Goal: Information Seeking & Learning: Learn about a topic

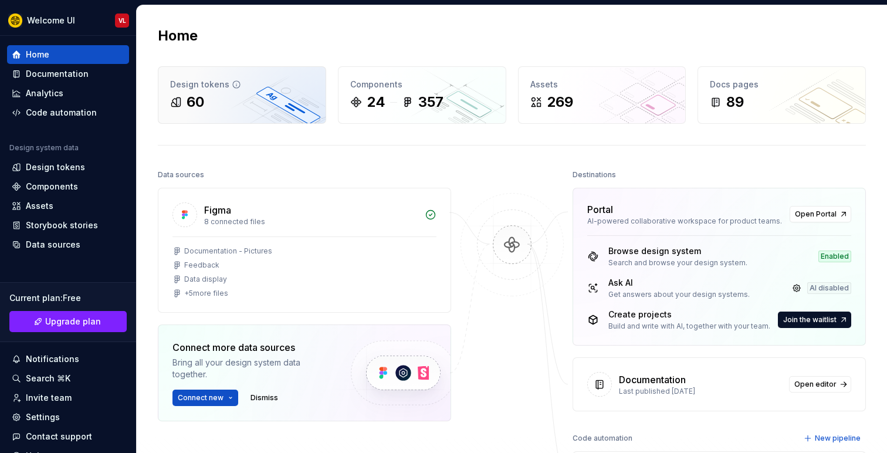
click at [246, 111] on div "60" at bounding box center [242, 102] width 144 height 19
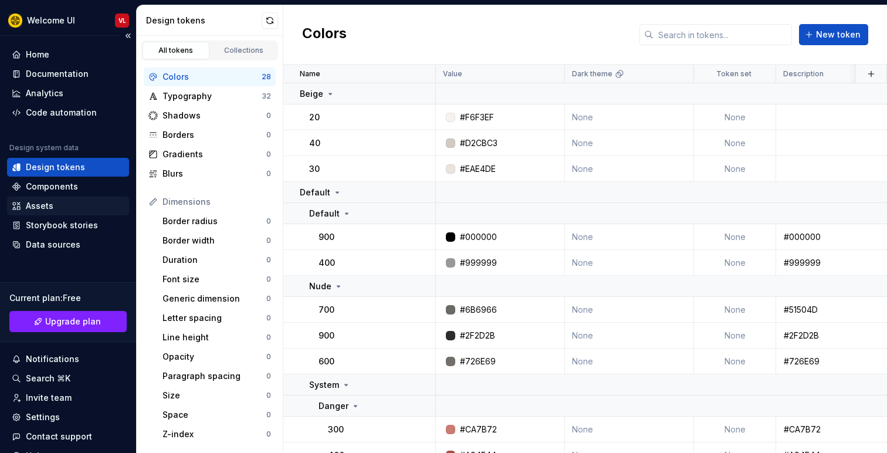
click at [63, 202] on div "Assets" at bounding box center [68, 206] width 113 height 12
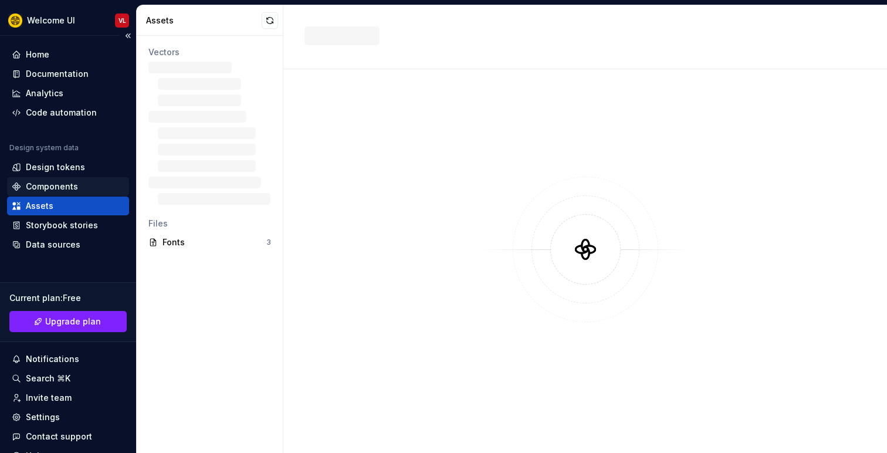
click at [71, 191] on div "Components" at bounding box center [52, 187] width 52 height 12
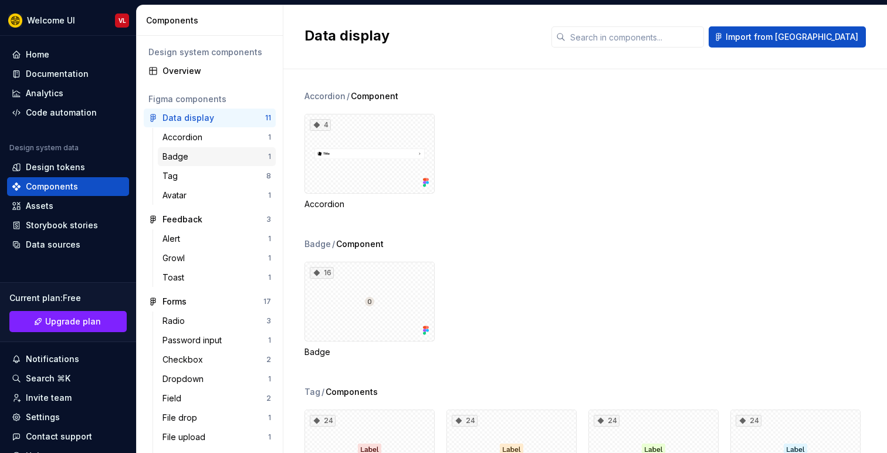
click at [214, 157] on div "Badge" at bounding box center [216, 157] width 106 height 12
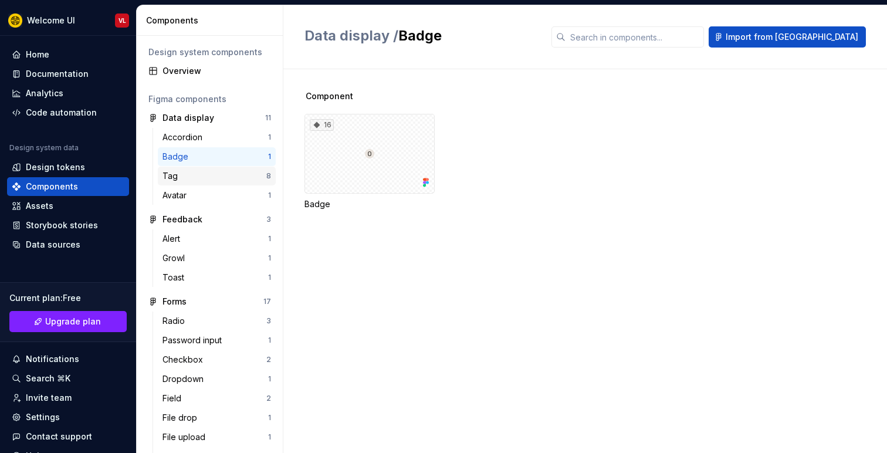
click at [211, 170] on div "Tag" at bounding box center [215, 176] width 104 height 12
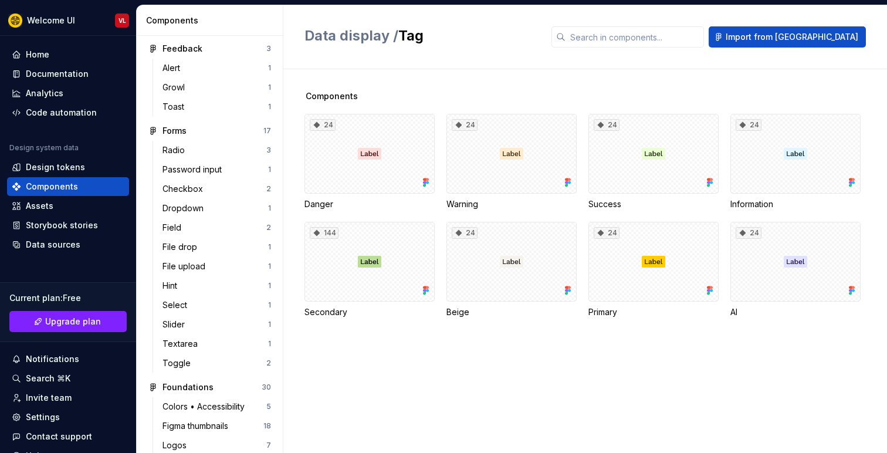
scroll to position [285, 0]
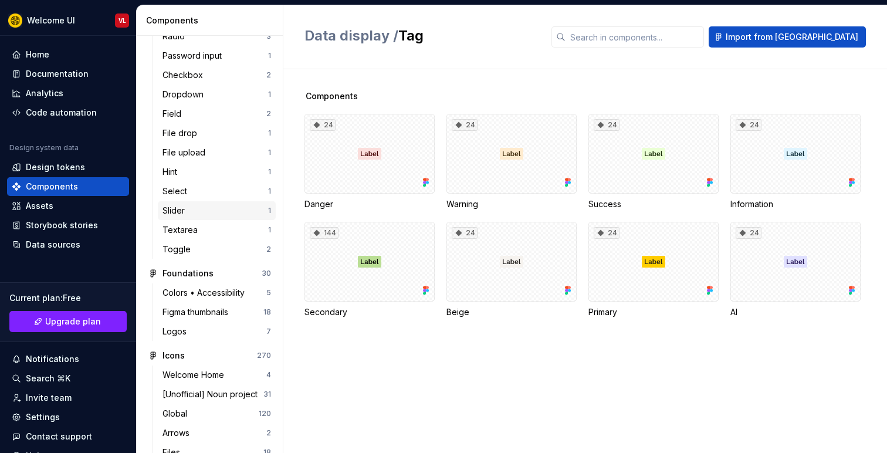
click at [202, 202] on div "Slider 1" at bounding box center [217, 210] width 118 height 19
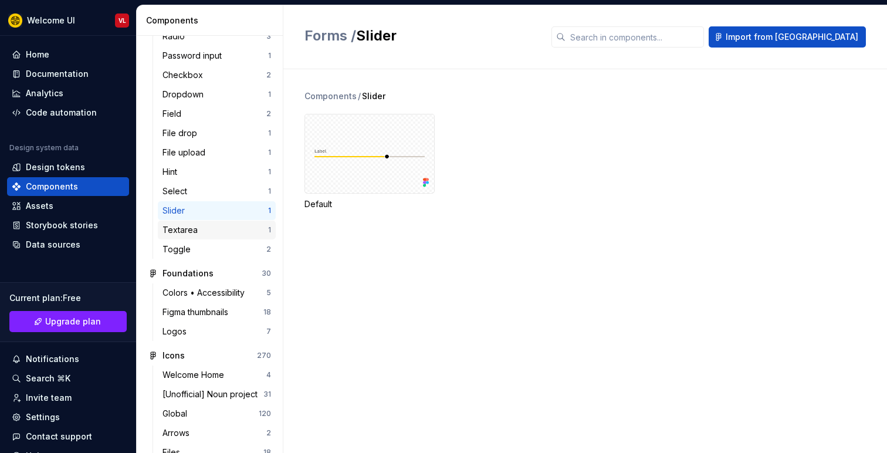
click at [208, 238] on div "Textarea 1" at bounding box center [217, 230] width 118 height 19
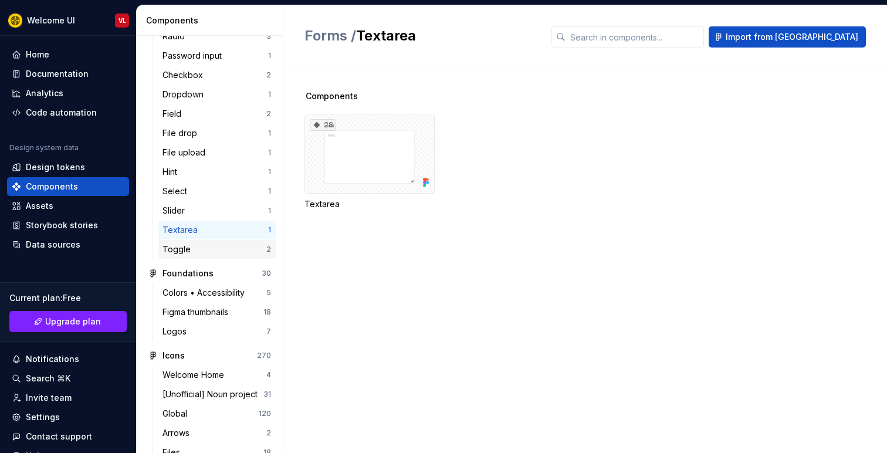
click at [203, 252] on div "Toggle" at bounding box center [215, 250] width 104 height 12
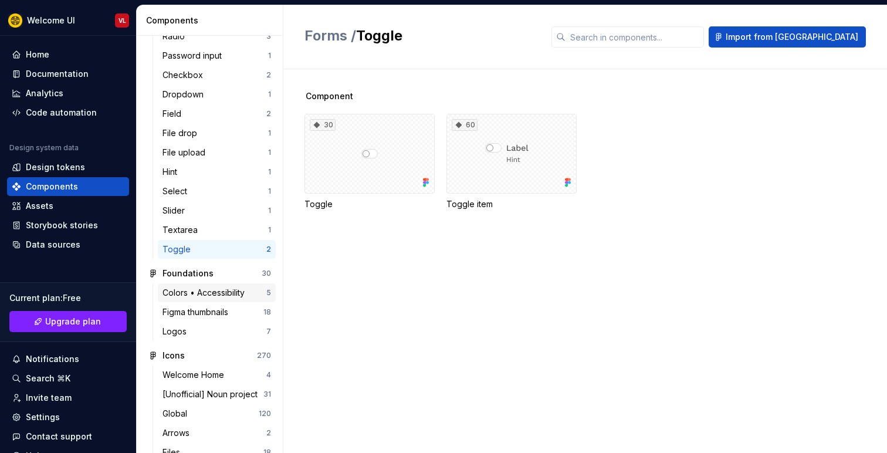
click at [196, 289] on div "Colors • Accessibility" at bounding box center [206, 293] width 87 height 12
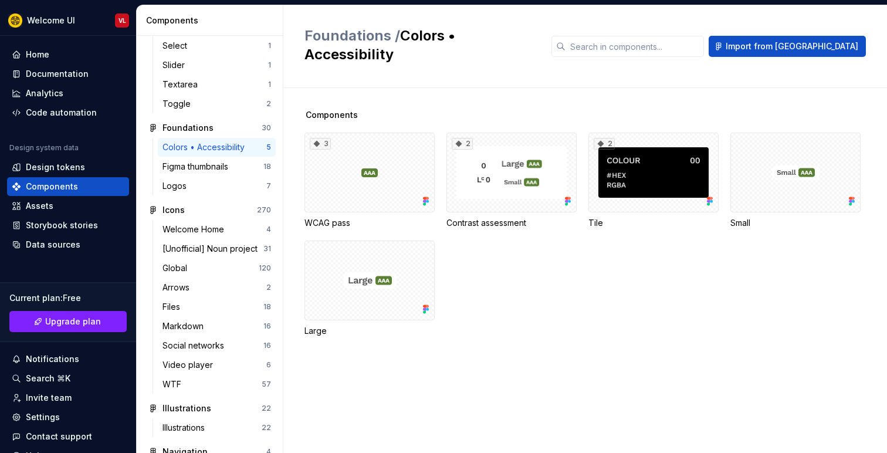
scroll to position [508, 0]
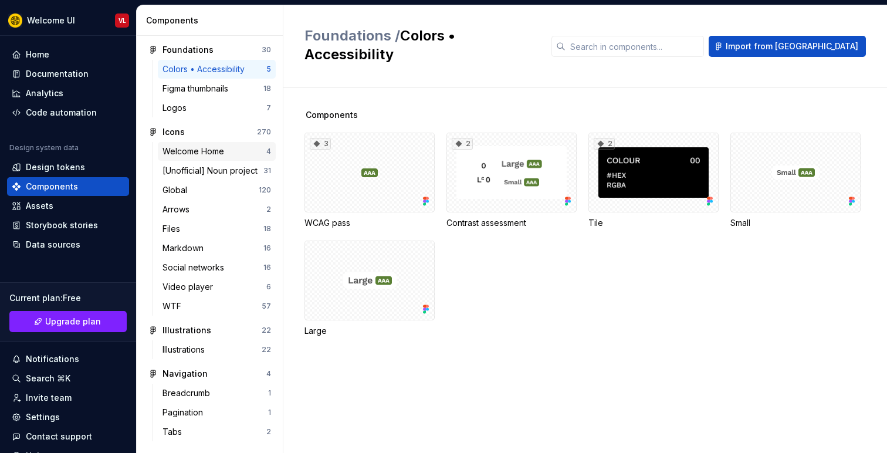
click at [224, 155] on div "Welcome Home" at bounding box center [196, 152] width 66 height 12
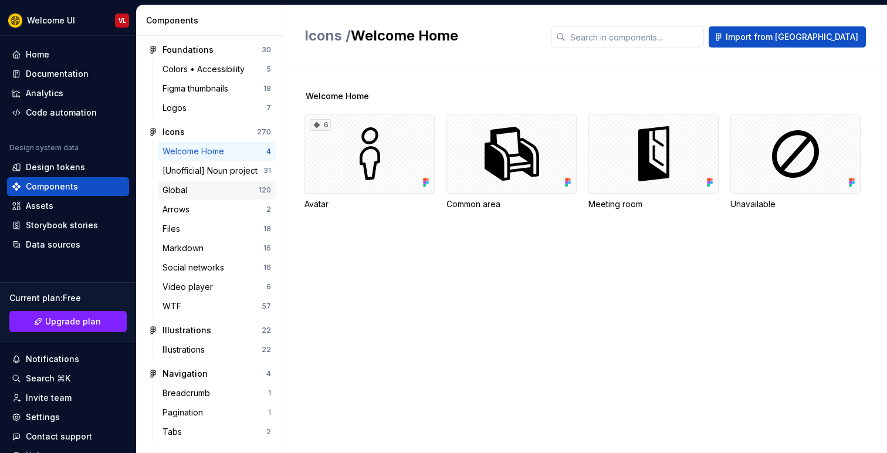
click at [221, 194] on div "Global" at bounding box center [211, 190] width 96 height 12
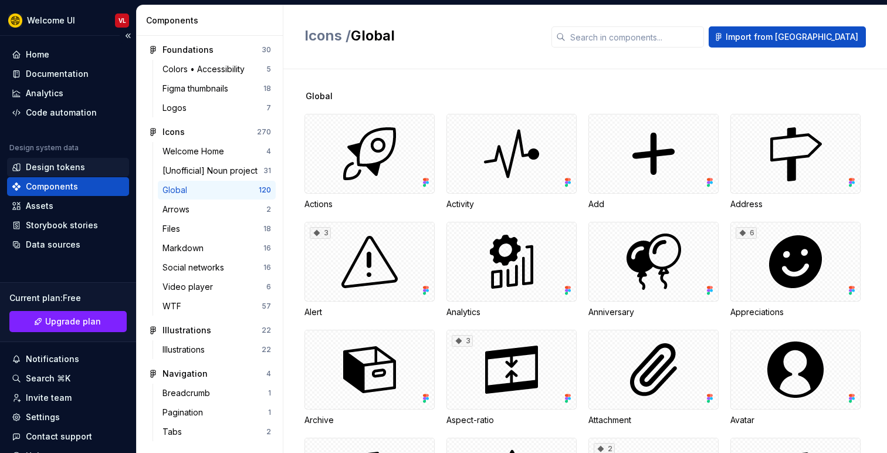
click at [53, 165] on div "Design tokens" at bounding box center [55, 167] width 59 height 12
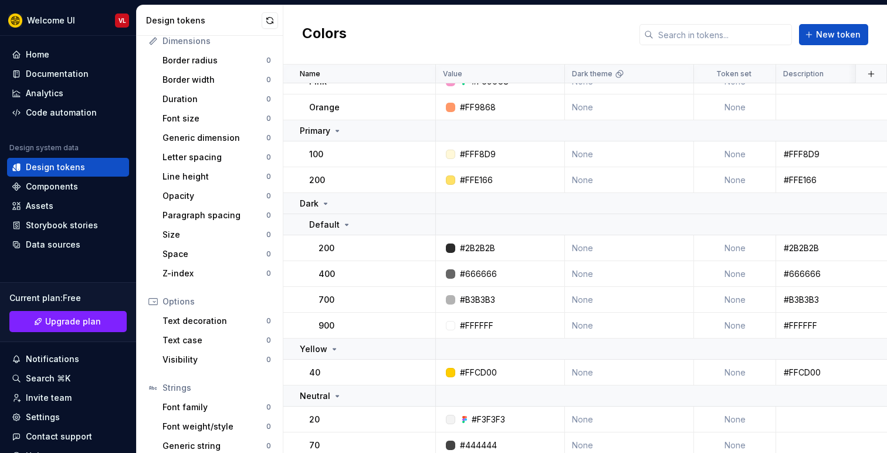
scroll to position [190, 0]
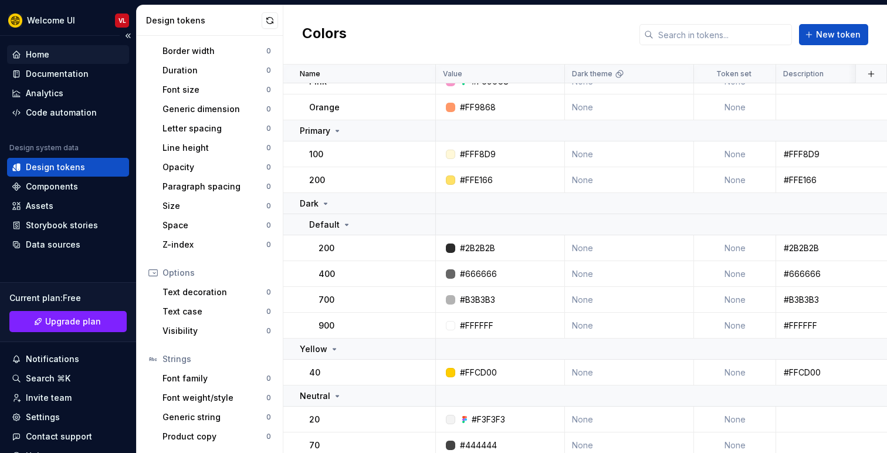
click at [55, 58] on div "Home" at bounding box center [68, 55] width 113 height 12
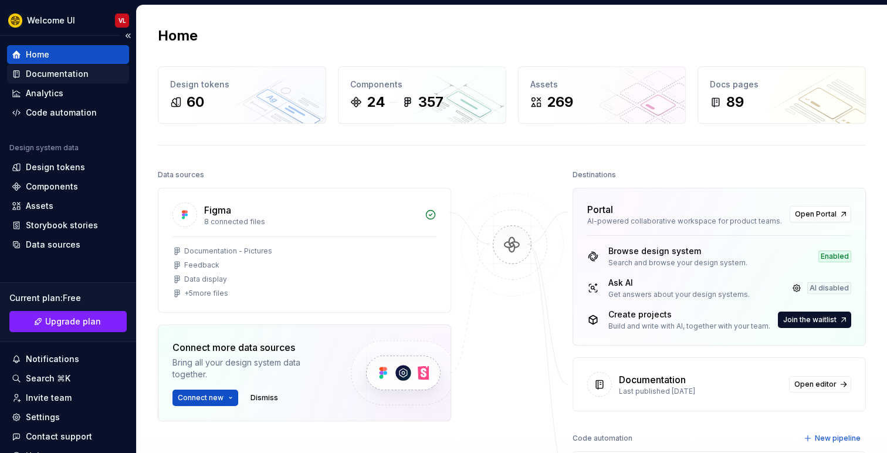
click at [59, 69] on div "Documentation" at bounding box center [57, 74] width 63 height 12
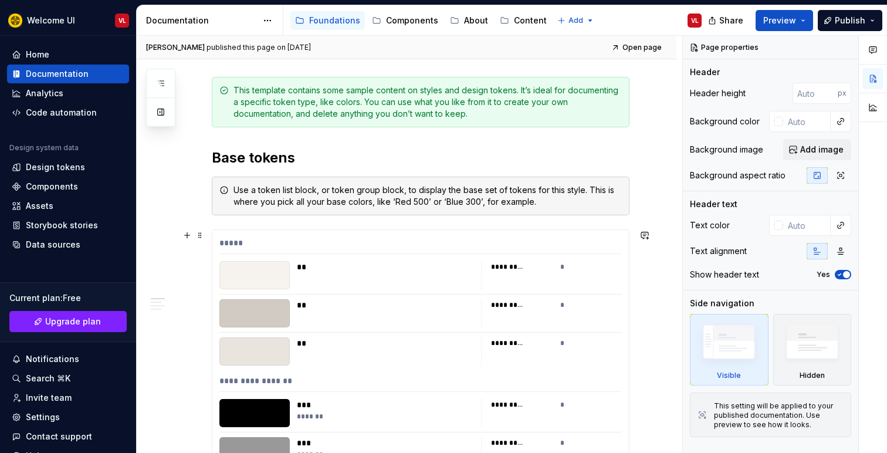
scroll to position [319, 0]
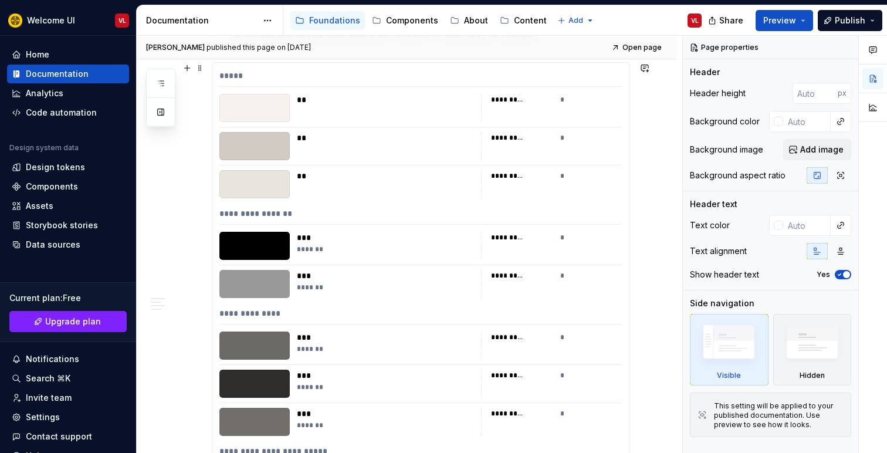
type textarea "*"
